Goal: Navigation & Orientation: Understand site structure

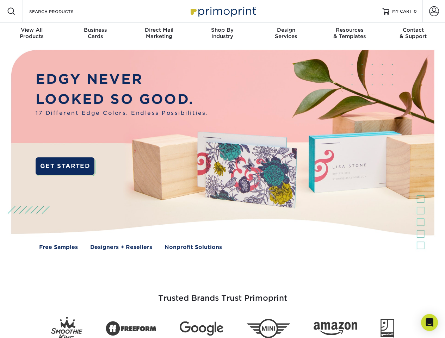
click at [222, 169] on img at bounding box center [222, 155] width 441 height 220
click at [11, 11] on span at bounding box center [11, 11] width 8 height 8
click at [434, 11] on span at bounding box center [434, 11] width 10 height 10
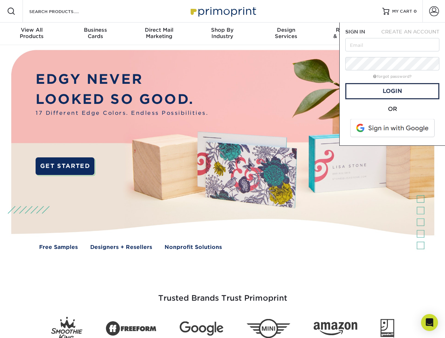
click at [32, 34] on div "View All Products" at bounding box center [31, 33] width 63 height 13
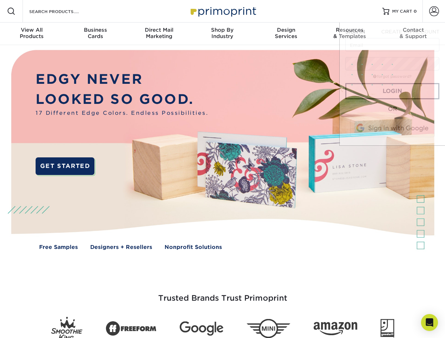
click at [95, 34] on div "Business Cards" at bounding box center [94, 33] width 63 height 13
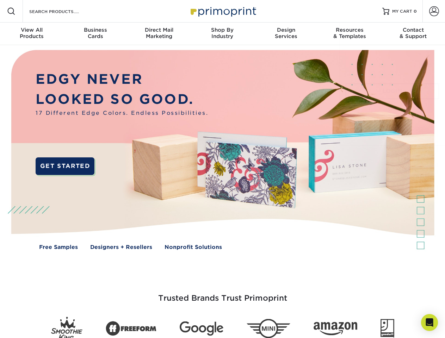
click at [159, 34] on div "Direct Mail Marketing" at bounding box center [158, 33] width 63 height 13
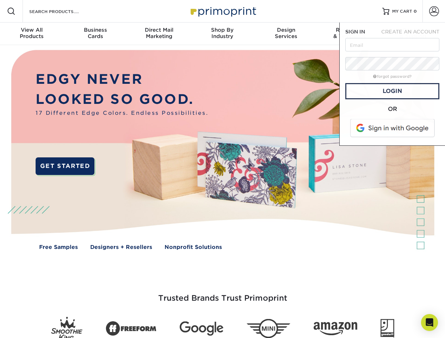
click at [222, 34] on div "Shop By Industry" at bounding box center [222, 33] width 63 height 13
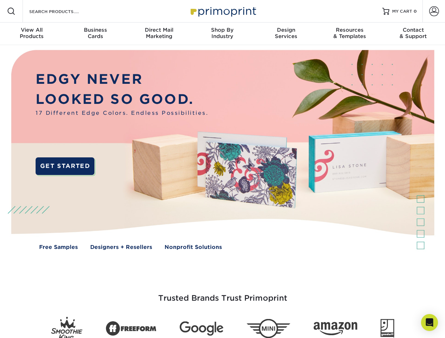
click at [286, 34] on div "Design Services" at bounding box center [285, 33] width 63 height 13
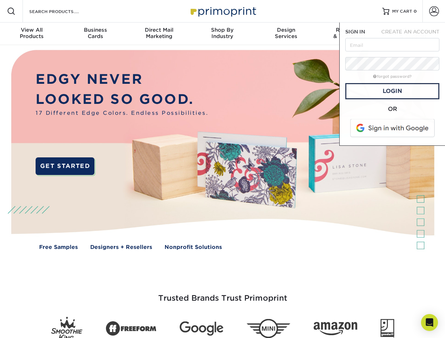
click at [350, 34] on span "SIGN IN" at bounding box center [355, 32] width 20 height 6
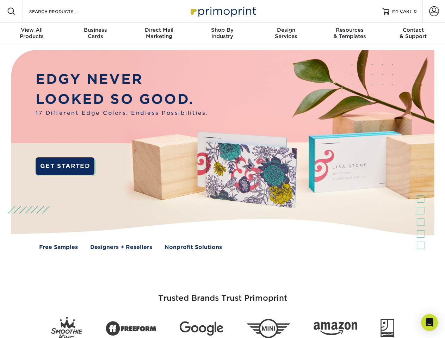
click at [413, 34] on div "Contact & Support" at bounding box center [413, 33] width 63 height 13
